Goal: Entertainment & Leisure: Consume media (video, audio)

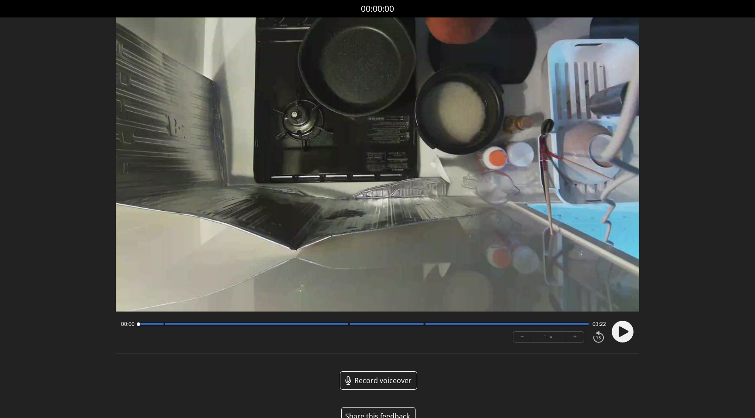
click at [622, 332] on icon at bounding box center [624, 331] width 10 height 10
click at [171, 324] on div at bounding box center [256, 324] width 183 height 1
click at [629, 329] on circle at bounding box center [623, 332] width 22 height 22
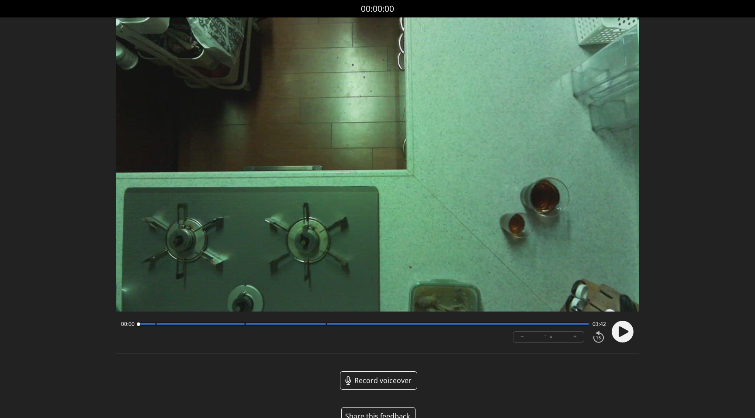
click at [626, 332] on icon at bounding box center [624, 331] width 10 height 10
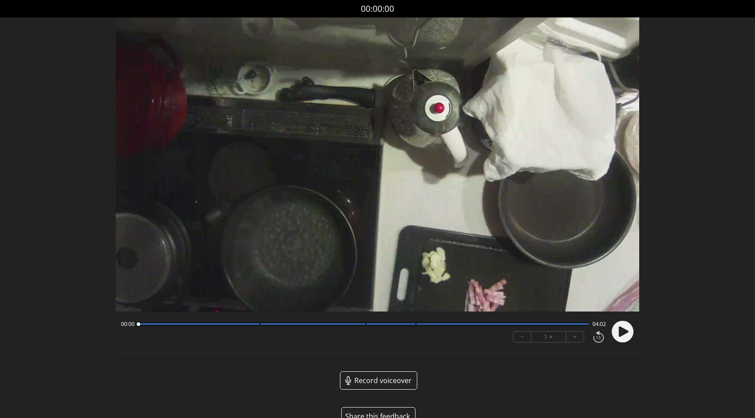
click at [623, 336] on circle at bounding box center [623, 332] width 22 height 22
click at [625, 331] on icon at bounding box center [624, 331] width 2 height 9
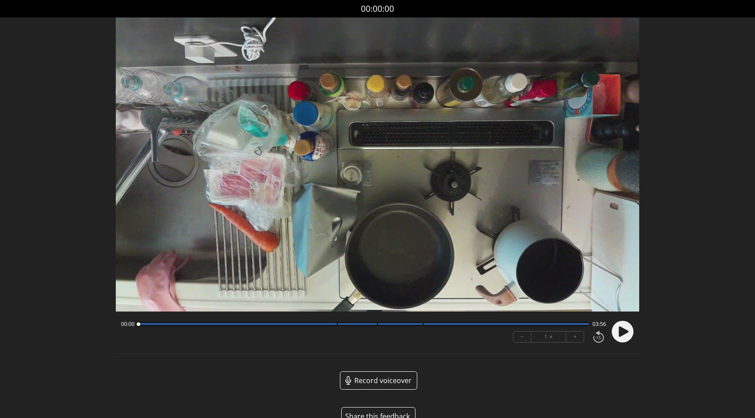
click at [615, 334] on circle at bounding box center [623, 332] width 22 height 22
click at [618, 336] on circle at bounding box center [623, 332] width 22 height 22
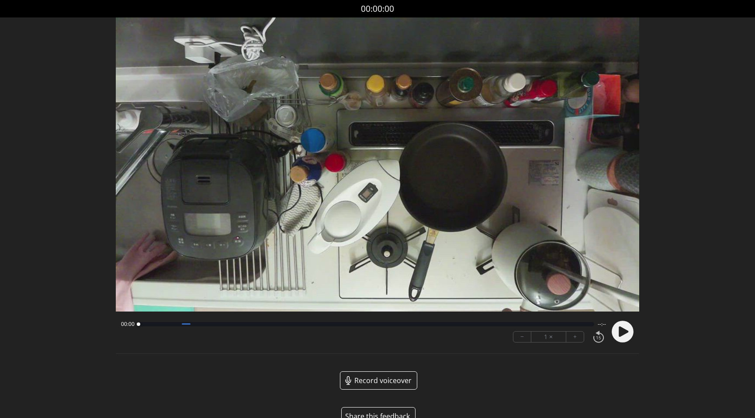
click at [632, 333] on circle at bounding box center [623, 332] width 22 height 22
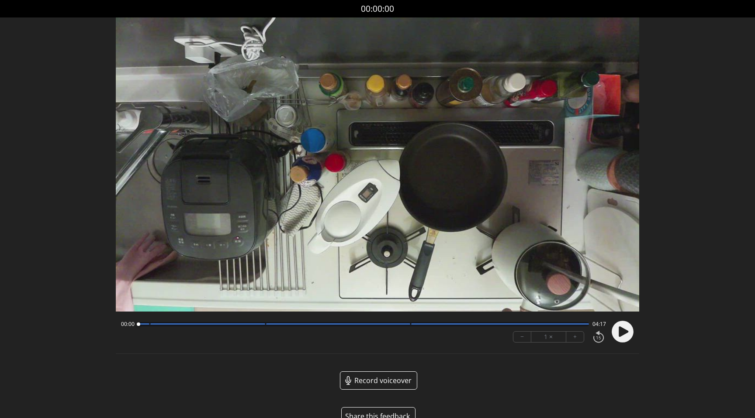
click at [623, 329] on icon at bounding box center [624, 331] width 10 height 10
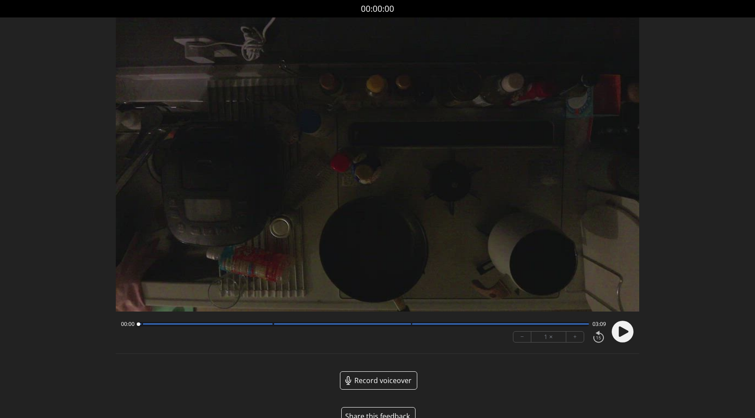
click at [624, 324] on circle at bounding box center [623, 332] width 22 height 22
click at [147, 325] on div at bounding box center [363, 324] width 451 height 4
click at [622, 336] on circle at bounding box center [623, 332] width 22 height 22
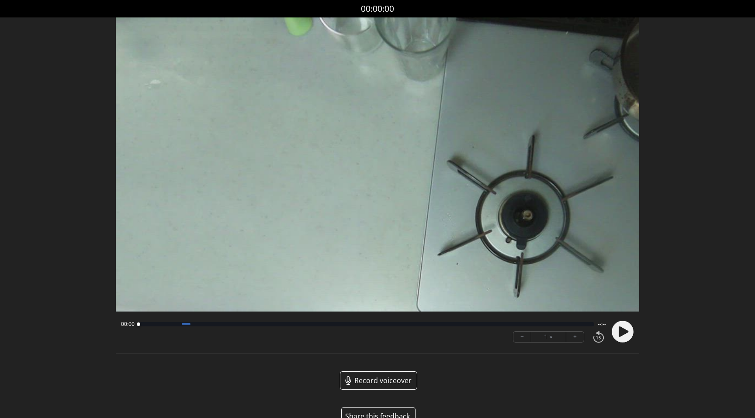
click at [604, 333] on icon at bounding box center [598, 337] width 15 height 14
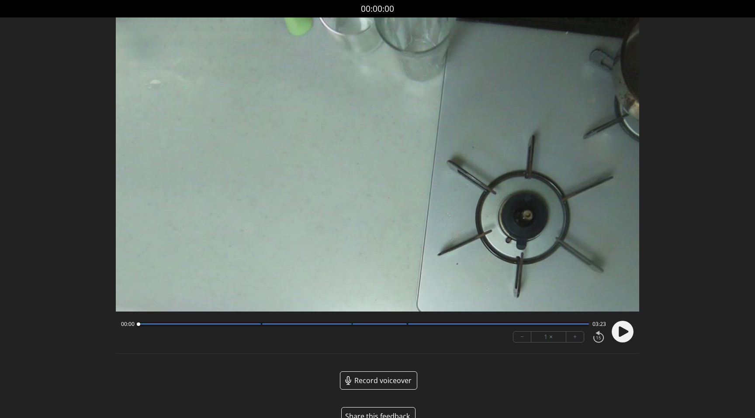
click at [625, 332] on icon at bounding box center [624, 331] width 10 height 10
click at [625, 332] on icon at bounding box center [624, 331] width 2 height 9
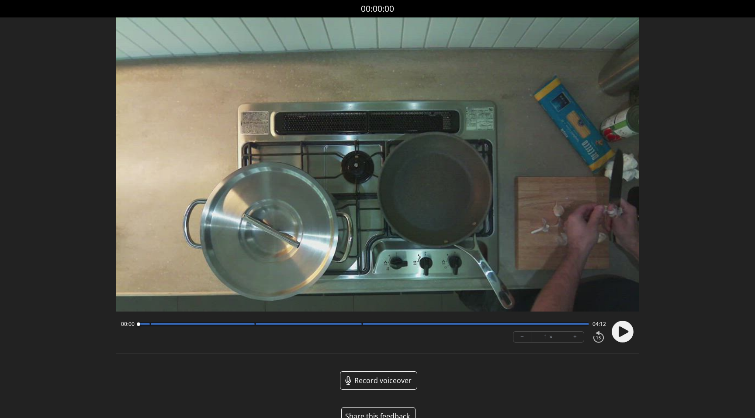
click at [624, 338] on circle at bounding box center [623, 332] width 22 height 22
click at [242, 328] on div "00:12 04:00 − 1 × +" at bounding box center [361, 332] width 488 height 30
click at [242, 325] on div at bounding box center [203, 324] width 104 height 1
click at [354, 324] on div at bounding box center [309, 324] width 106 height 1
click at [621, 332] on icon at bounding box center [620, 331] width 2 height 9
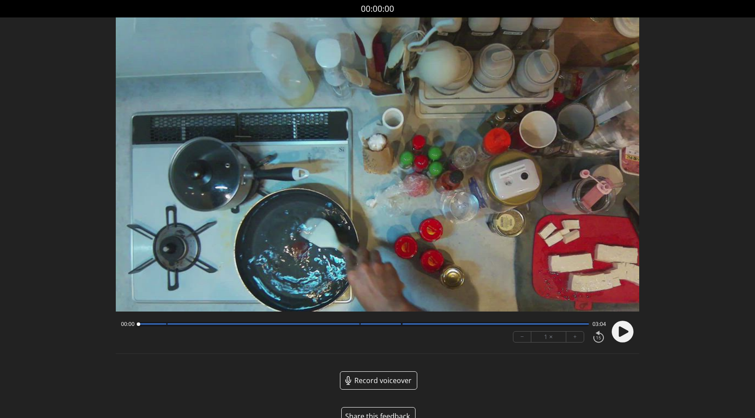
click at [622, 327] on circle at bounding box center [623, 332] width 22 height 22
click at [625, 334] on icon at bounding box center [624, 331] width 2 height 9
click at [625, 334] on icon at bounding box center [624, 331] width 10 height 10
click at [162, 325] on div at bounding box center [363, 324] width 451 height 4
click at [345, 322] on div at bounding box center [363, 324] width 451 height 4
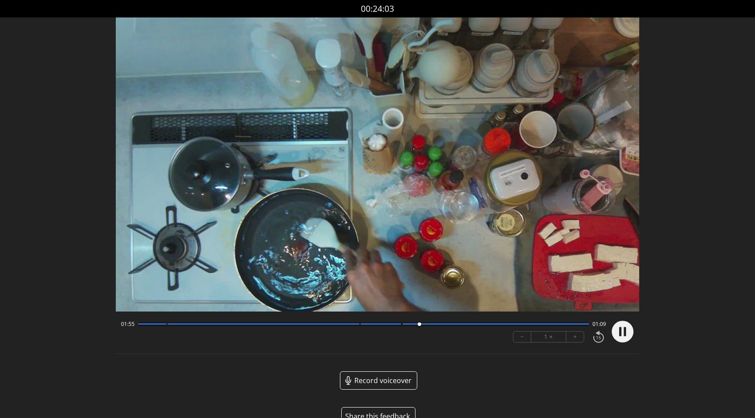
click at [625, 336] on icon at bounding box center [624, 331] width 2 height 9
click at [159, 325] on div at bounding box center [363, 324] width 451 height 4
click at [620, 329] on icon at bounding box center [624, 331] width 10 height 10
click at [142, 325] on div at bounding box center [152, 324] width 28 height 1
click at [625, 337] on circle at bounding box center [623, 332] width 22 height 22
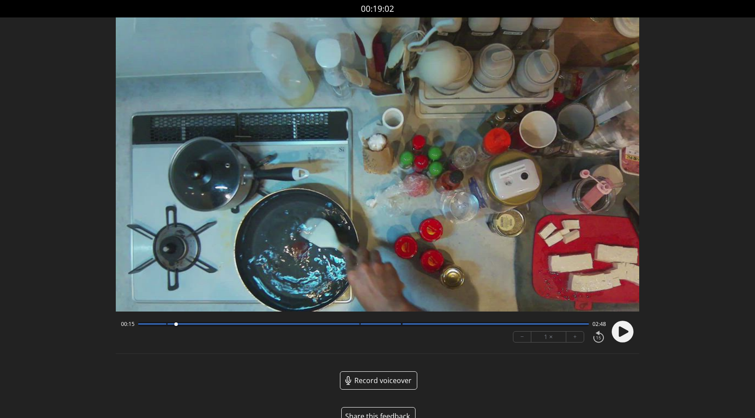
click at [394, 176] on video at bounding box center [377, 164] width 523 height 294
click at [336, 324] on div at bounding box center [263, 324] width 192 height 1
click at [348, 324] on div at bounding box center [263, 324] width 192 height 1
click at [626, 334] on circle at bounding box center [623, 332] width 22 height 22
click at [353, 324] on div at bounding box center [263, 324] width 192 height 1
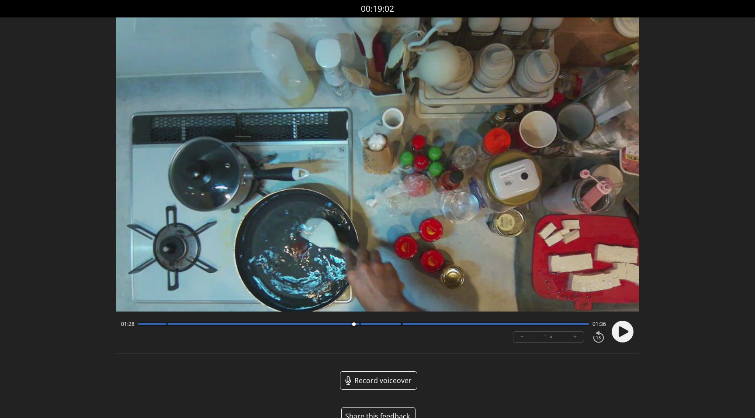
click at [343, 324] on div at bounding box center [263, 324] width 192 height 1
click at [617, 338] on circle at bounding box center [623, 332] width 22 height 22
click at [622, 336] on circle at bounding box center [623, 332] width 22 height 22
click at [145, 327] on div "01:48 01:15" at bounding box center [363, 324] width 485 height 7
click at [150, 325] on div at bounding box center [152, 324] width 28 height 1
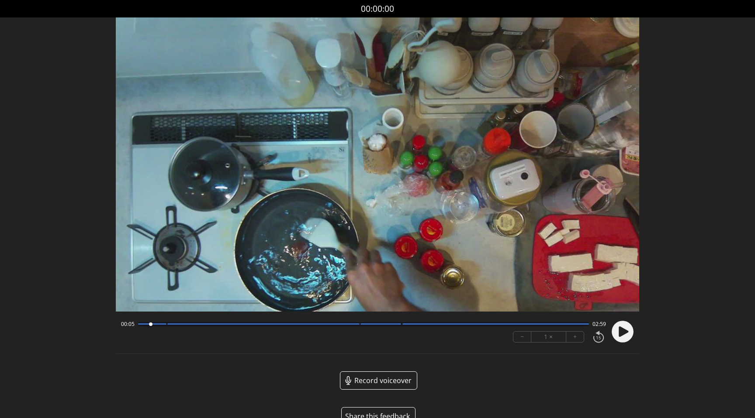
click at [157, 324] on div at bounding box center [152, 324] width 28 height 1
drag, startPoint x: 141, startPoint y: 325, endPoint x: 131, endPoint y: 325, distance: 9.6
click at [131, 325] on div "00:07 02:56" at bounding box center [363, 324] width 485 height 7
drag, startPoint x: 155, startPoint y: 324, endPoint x: 114, endPoint y: 324, distance: 40.6
click at [115, 324] on div "Discard Recording? You will not be able to recover this once discarded. Cancel …" at bounding box center [377, 220] width 755 height 440
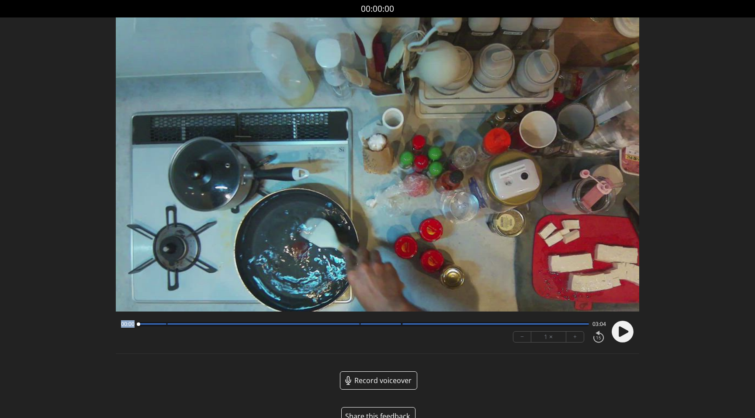
click at [629, 331] on circle at bounding box center [623, 332] width 22 height 22
click at [629, 330] on circle at bounding box center [623, 332] width 22 height 22
click at [342, 325] on div at bounding box center [363, 324] width 451 height 4
click at [352, 324] on div at bounding box center [263, 324] width 192 height 1
click at [617, 332] on circle at bounding box center [623, 332] width 22 height 22
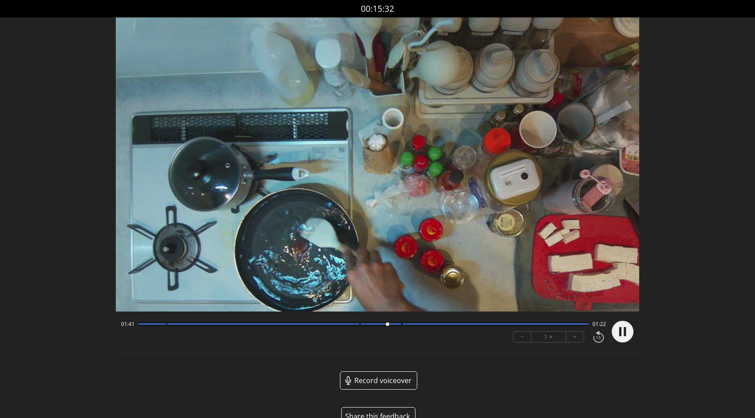
click at [617, 332] on circle at bounding box center [623, 332] width 22 height 22
click at [425, 190] on video at bounding box center [377, 164] width 523 height 294
click at [623, 335] on circle at bounding box center [623, 332] width 22 height 22
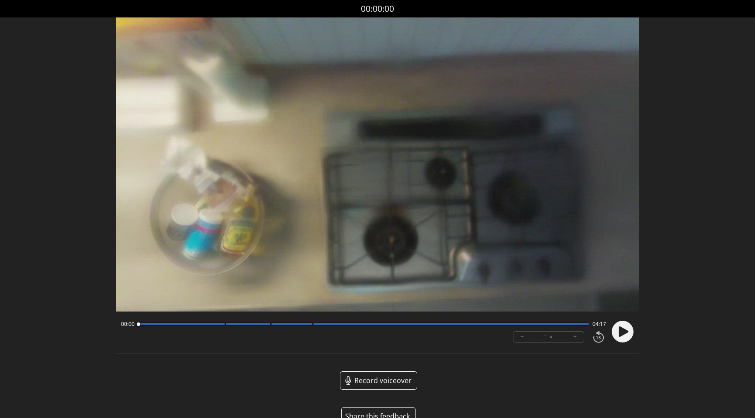
click at [627, 331] on icon at bounding box center [624, 331] width 10 height 10
click at [662, 126] on div "Discard Recording? You will not be able to recover this once discarded. Cancel …" at bounding box center [377, 220] width 755 height 440
drag, startPoint x: 239, startPoint y: 324, endPoint x: 31, endPoint y: 330, distance: 208.4
click at [31, 330] on div "Discard Recording? You will not be able to recover this once discarded. Cancel …" at bounding box center [377, 220] width 755 height 440
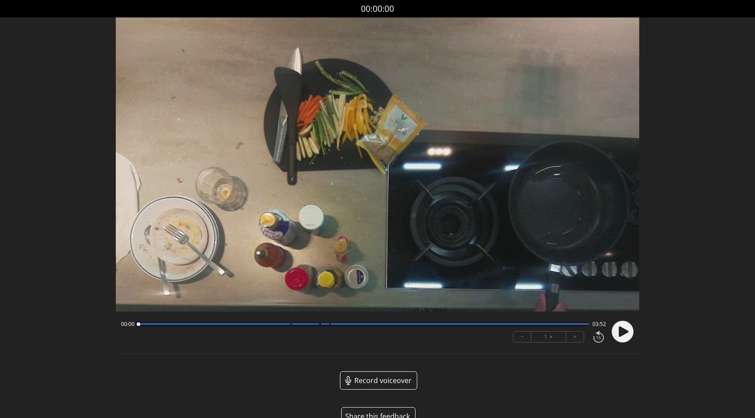
click at [612, 330] on circle at bounding box center [623, 332] width 22 height 22
click at [624, 331] on icon at bounding box center [624, 331] width 10 height 10
click at [630, 333] on circle at bounding box center [623, 332] width 22 height 22
click at [386, 155] on video at bounding box center [377, 164] width 523 height 294
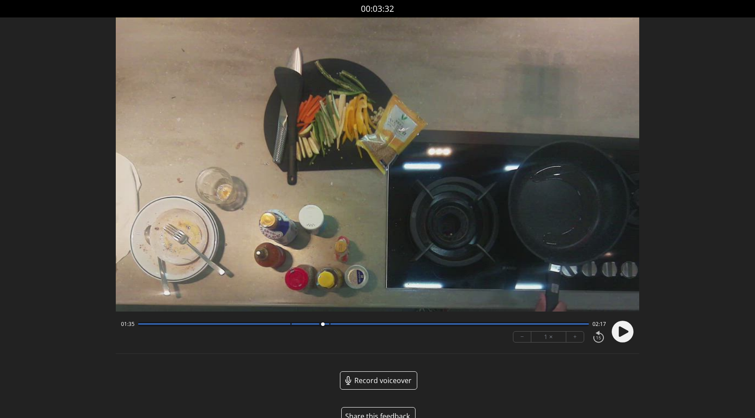
click at [404, 171] on video at bounding box center [377, 164] width 523 height 294
click at [326, 325] on div at bounding box center [363, 324] width 451 height 4
click at [489, 204] on video at bounding box center [377, 164] width 523 height 294
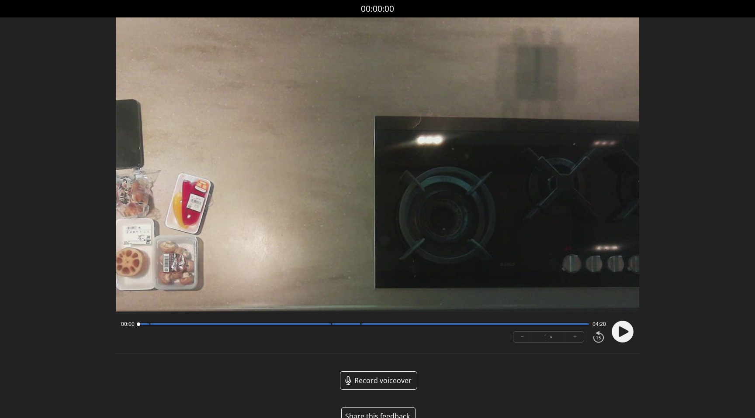
click at [296, 245] on video at bounding box center [377, 164] width 523 height 294
click at [627, 333] on circle at bounding box center [623, 332] width 22 height 22
click at [146, 325] on div at bounding box center [363, 324] width 451 height 4
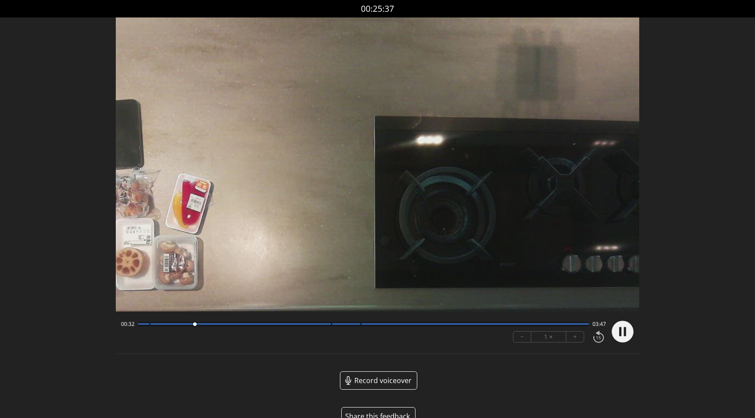
click at [325, 326] on div at bounding box center [363, 324] width 451 height 4
click at [620, 333] on icon at bounding box center [620, 331] width 2 height 9
click at [448, 162] on video at bounding box center [377, 164] width 523 height 294
click at [622, 335] on circle at bounding box center [623, 332] width 22 height 22
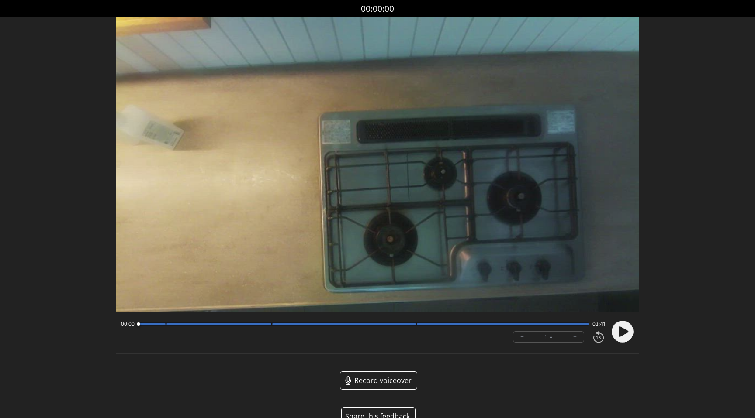
click at [630, 326] on circle at bounding box center [623, 332] width 22 height 22
click at [622, 336] on circle at bounding box center [623, 332] width 22 height 22
click at [159, 327] on div "00:21 03:20" at bounding box center [363, 324] width 485 height 7
click at [159, 324] on div at bounding box center [152, 324] width 28 height 1
click at [263, 324] on div at bounding box center [218, 324] width 105 height 1
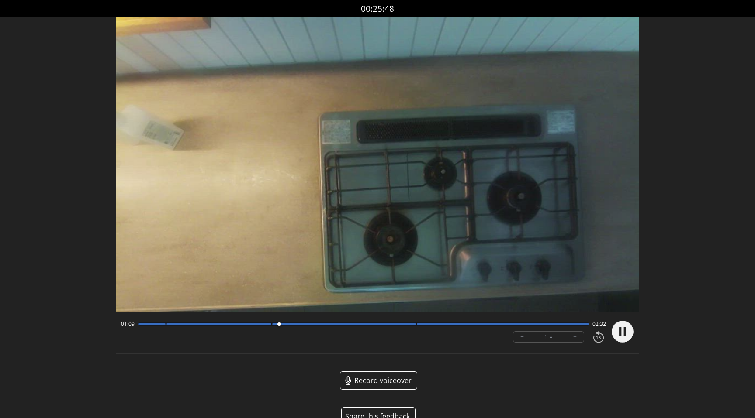
click at [240, 324] on div at bounding box center [218, 324] width 105 height 1
click at [626, 331] on circle at bounding box center [623, 332] width 22 height 22
click at [404, 125] on video at bounding box center [377, 164] width 523 height 294
click at [400, 324] on div at bounding box center [343, 324] width 143 height 1
click at [628, 332] on circle at bounding box center [623, 332] width 22 height 22
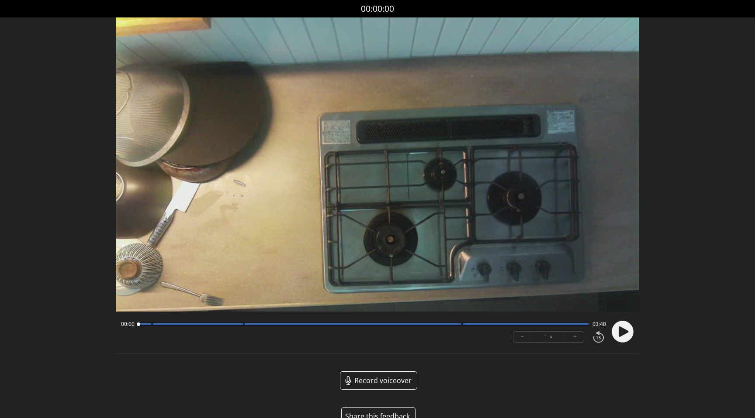
click at [622, 331] on icon at bounding box center [624, 331] width 10 height 10
click at [620, 330] on icon at bounding box center [624, 331] width 10 height 10
click at [629, 333] on circle at bounding box center [623, 332] width 22 height 22
click at [434, 322] on div at bounding box center [363, 324] width 451 height 4
click at [453, 325] on div at bounding box center [363, 324] width 451 height 4
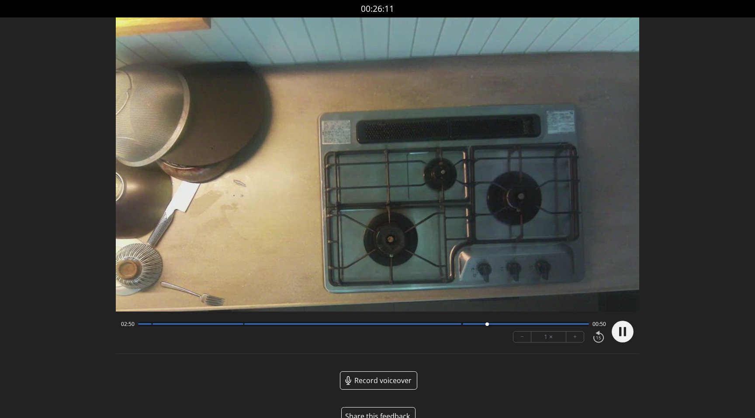
click at [394, 159] on video at bounding box center [377, 164] width 523 height 294
click at [619, 342] on circle at bounding box center [623, 332] width 22 height 22
click at [393, 172] on video at bounding box center [377, 164] width 523 height 294
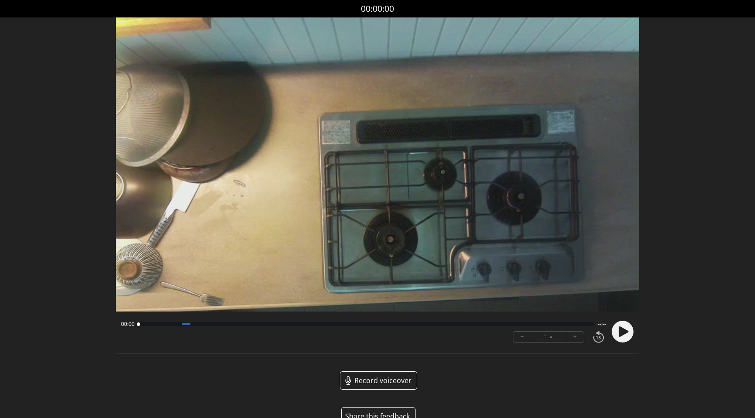
click at [467, 179] on video at bounding box center [377, 164] width 523 height 294
